Goal: Transaction & Acquisition: Purchase product/service

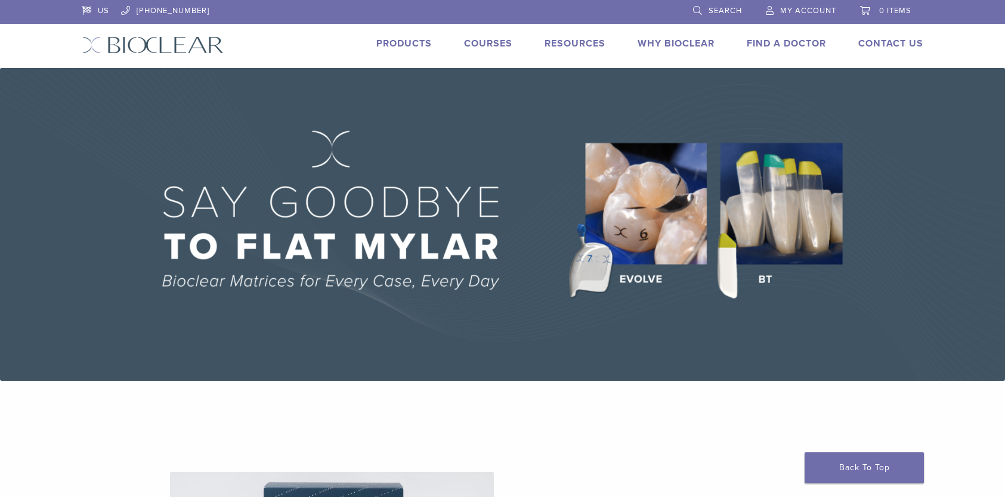
click at [768, 239] on img at bounding box center [502, 224] width 1005 height 313
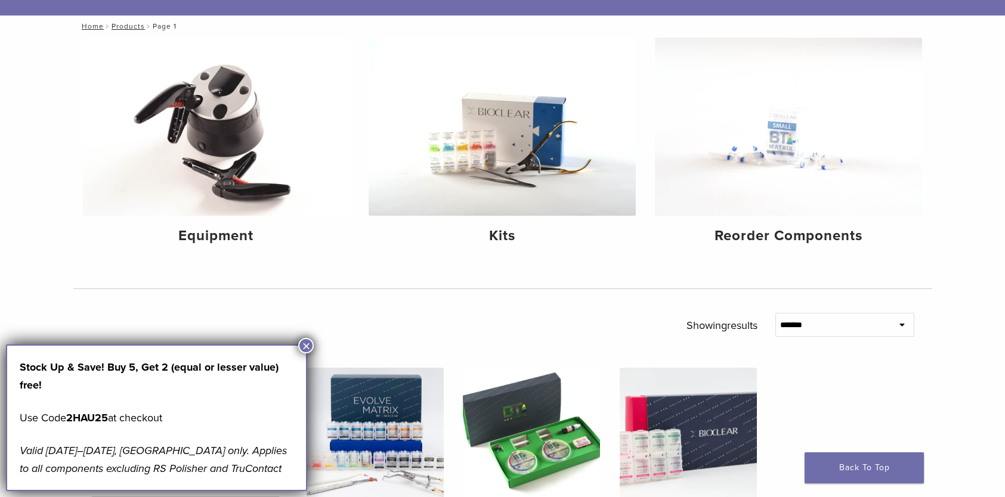
scroll to position [239, 0]
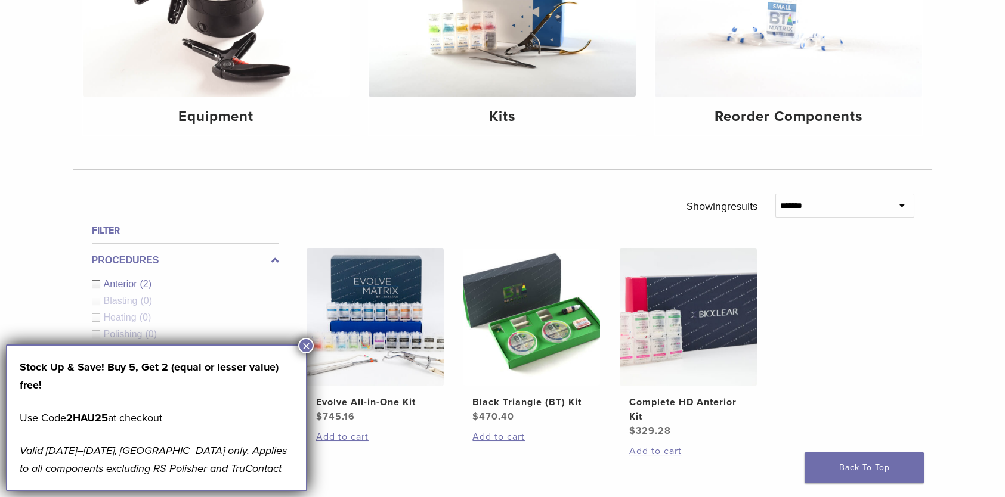
click at [302, 344] on button "×" at bounding box center [306, 346] width 16 height 16
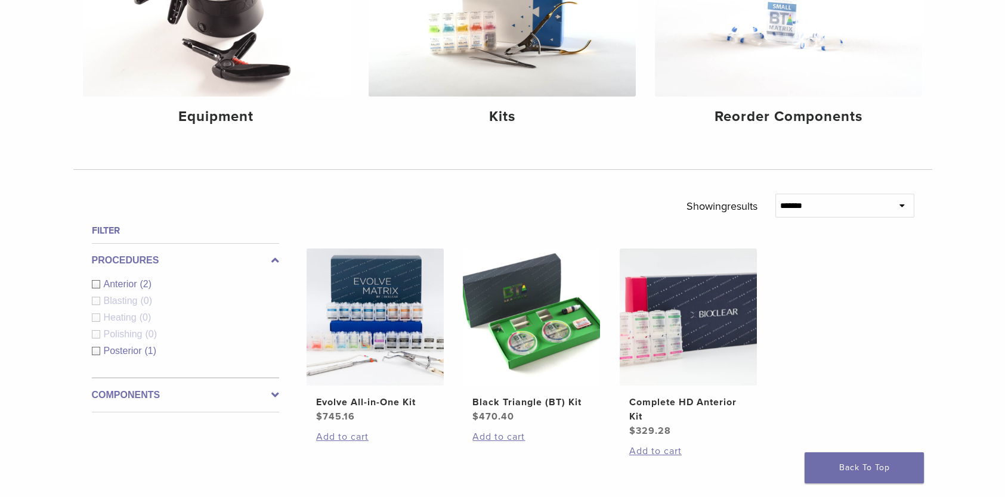
scroll to position [119, 0]
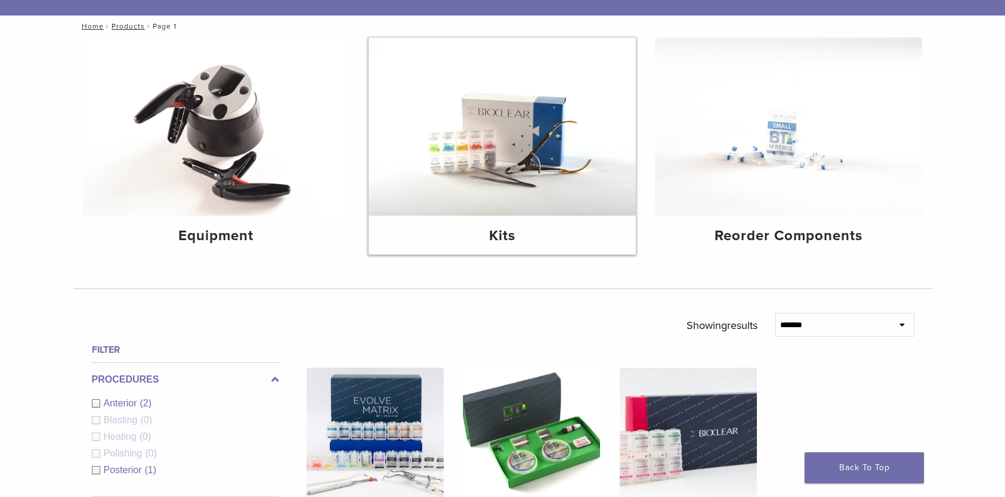
click at [500, 177] on img at bounding box center [502, 127] width 267 height 178
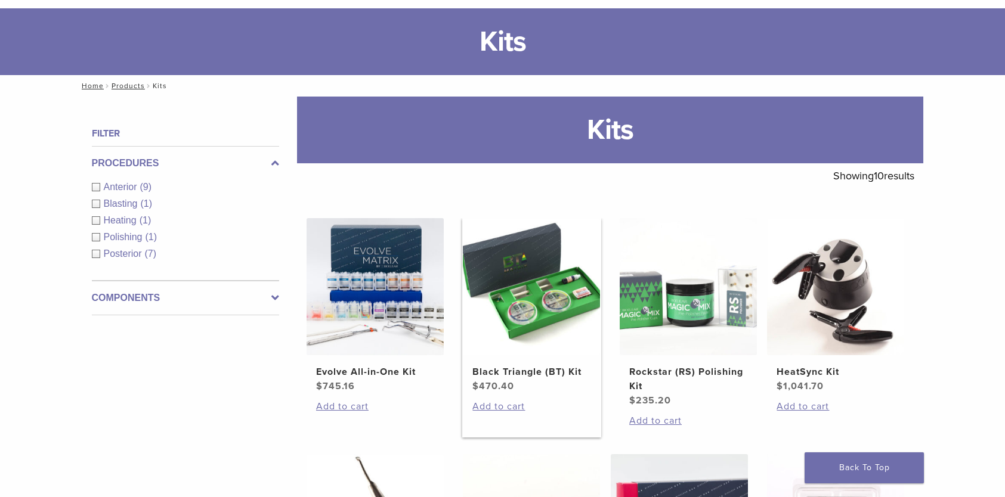
scroll to position [119, 0]
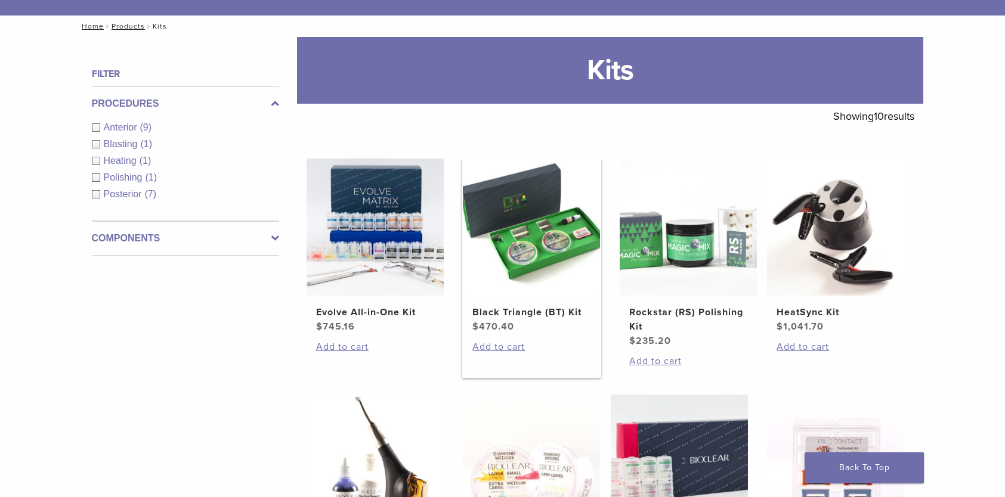
click at [537, 275] on img at bounding box center [531, 227] width 137 height 137
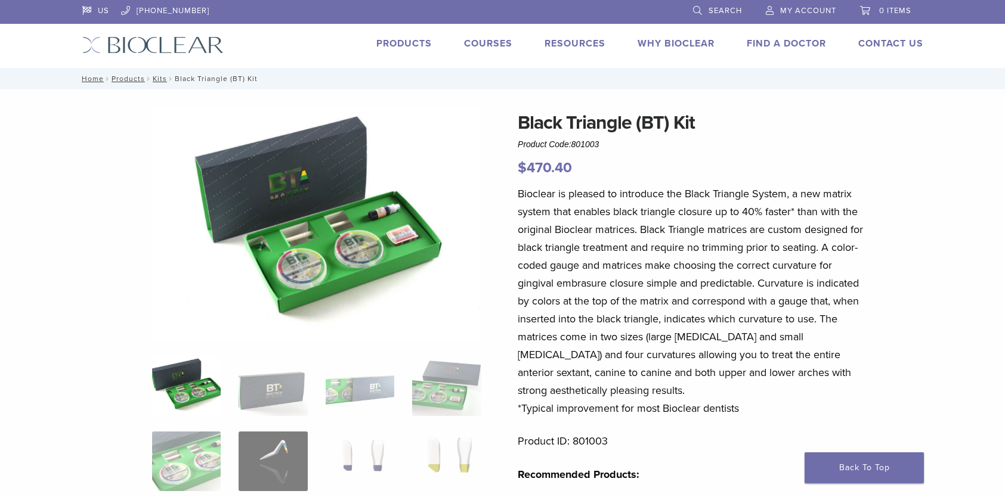
scroll to position [179, 0]
